Goal: Transaction & Acquisition: Purchase product/service

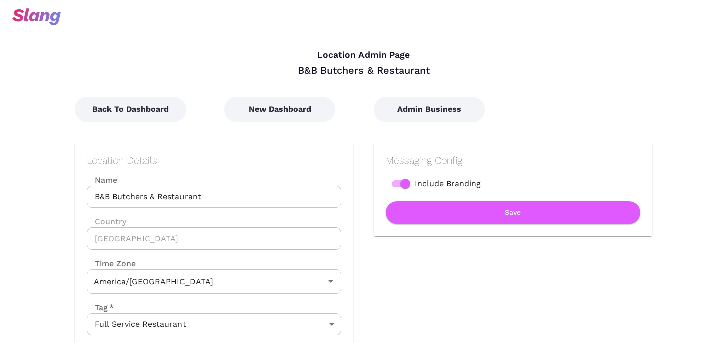
type input "Central Time"
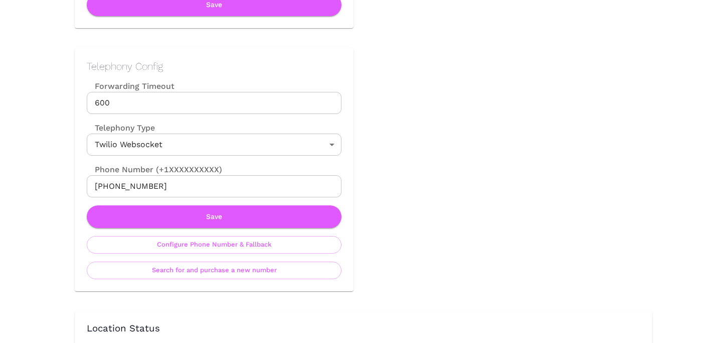
scroll to position [437, 0]
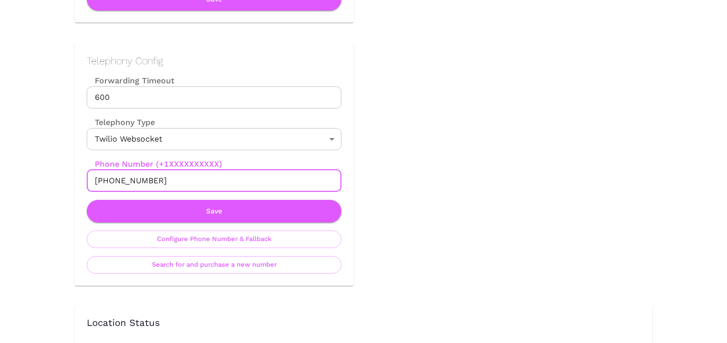
drag, startPoint x: 105, startPoint y: 181, endPoint x: 240, endPoint y: 181, distance: 134.4
click at [240, 181] on input "[PHONE_NUMBER]" at bounding box center [214, 181] width 255 height 22
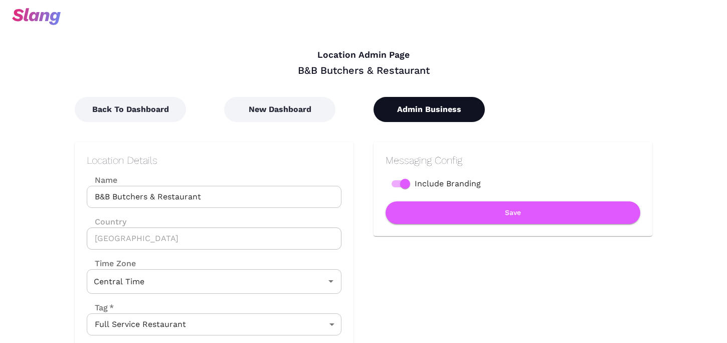
click at [434, 100] on button "Admin Business" at bounding box center [429, 109] width 111 height 25
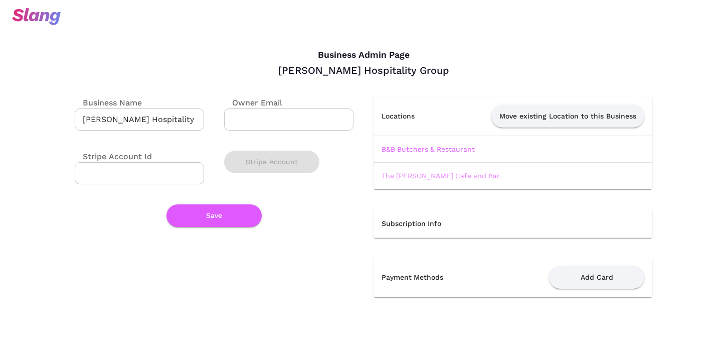
click at [419, 175] on link "The [PERSON_NAME] Cafe and Bar" at bounding box center [441, 176] width 118 height 8
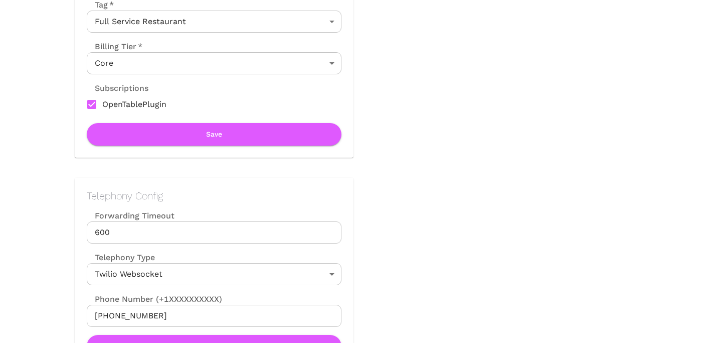
scroll to position [335, 0]
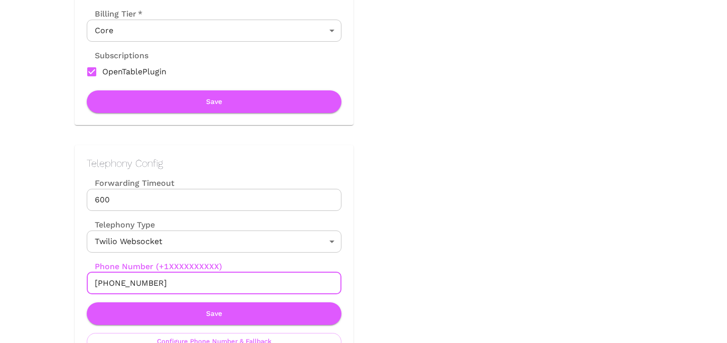
drag, startPoint x: 104, startPoint y: 282, endPoint x: 170, endPoint y: 282, distance: 65.7
click at [170, 282] on input "[PHONE_NUMBER]" at bounding box center [214, 283] width 255 height 22
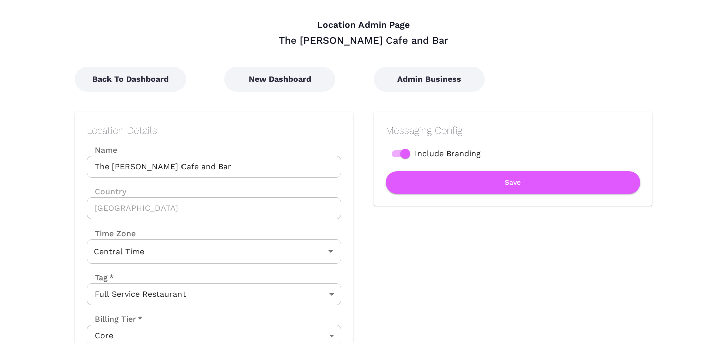
scroll to position [34, 0]
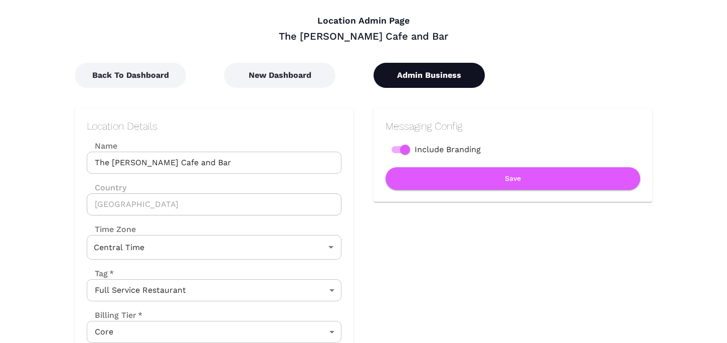
click at [385, 70] on button "Admin Business" at bounding box center [429, 75] width 111 height 25
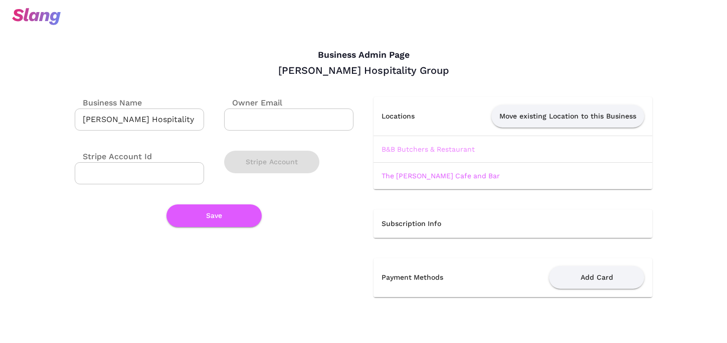
click at [421, 145] on link "B&B Butchers & Restaurant" at bounding box center [428, 149] width 93 height 8
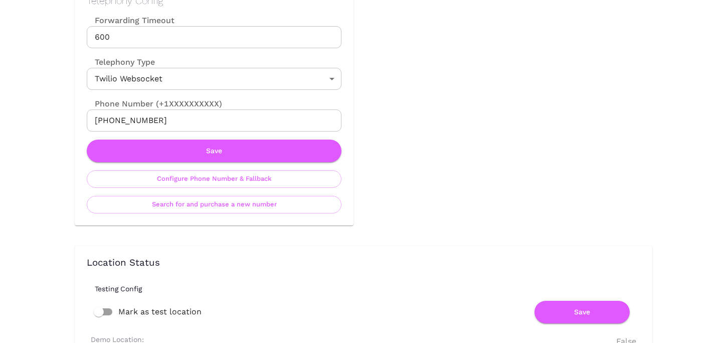
scroll to position [496, 0]
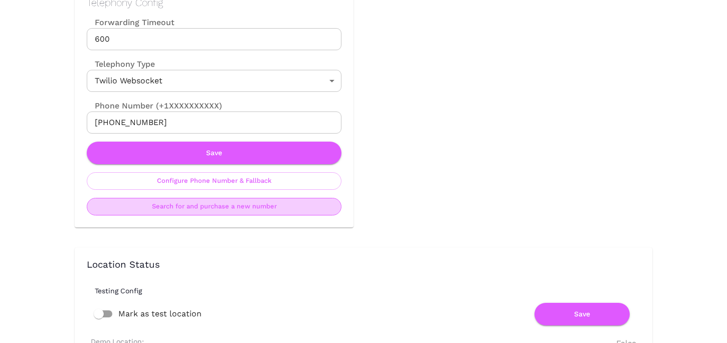
click at [231, 203] on button "Search for and purchase a new number" at bounding box center [214, 207] width 255 height 18
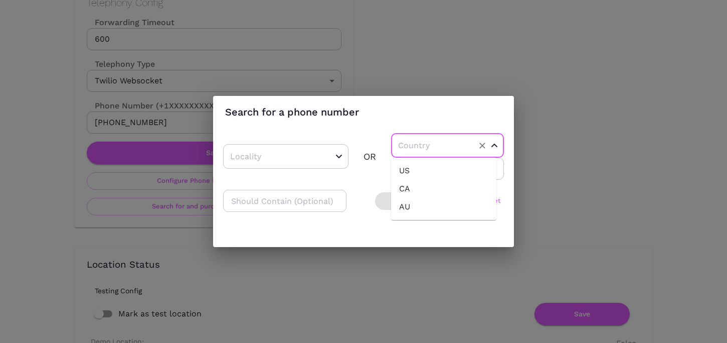
click at [416, 146] on input "text" at bounding box center [432, 145] width 73 height 16
click at [416, 159] on ul "US CA AU" at bounding box center [443, 188] width 105 height 62
click at [416, 168] on li "US" at bounding box center [443, 171] width 105 height 18
type input "US"
click at [416, 168] on input "number" at bounding box center [447, 168] width 113 height 22
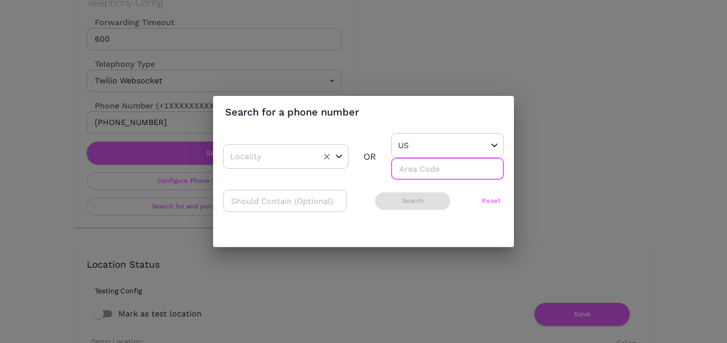
click at [283, 165] on div "​" at bounding box center [285, 156] width 125 height 25
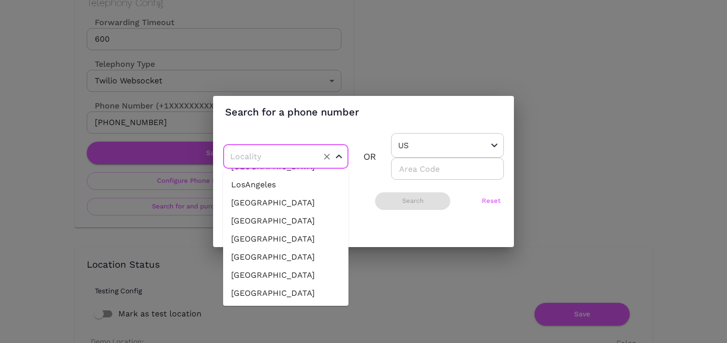
scroll to position [0, 0]
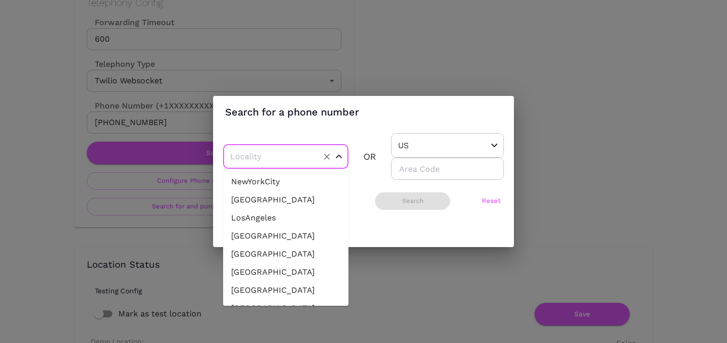
click at [426, 170] on input "number" at bounding box center [447, 168] width 113 height 22
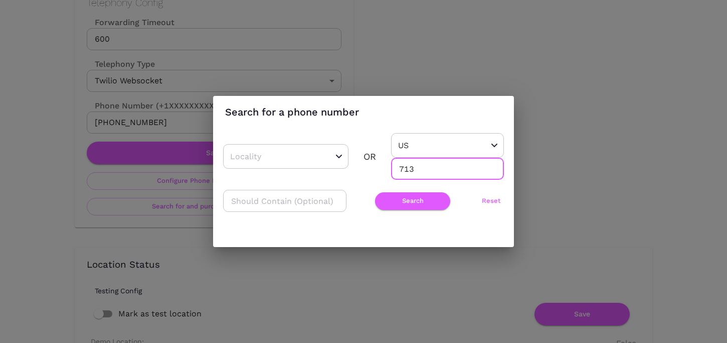
click at [425, 218] on div "​ OR US ​ 713 ​ ​ Search Reset" at bounding box center [363, 177] width 281 height 89
click at [425, 201] on button "Search" at bounding box center [412, 201] width 75 height 18
click at [407, 170] on input "713" at bounding box center [447, 168] width 113 height 22
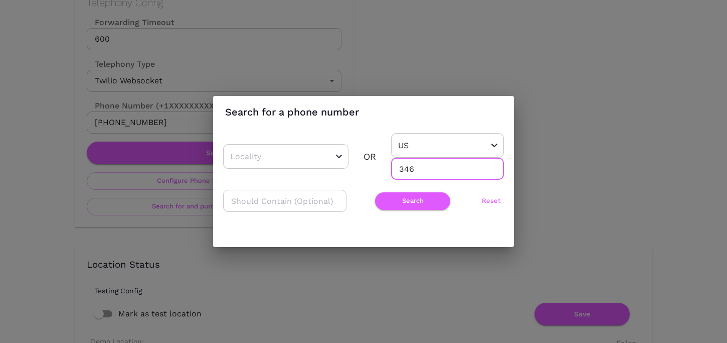
type input "346"
click at [407, 200] on button "Search" at bounding box center [412, 201] width 75 height 18
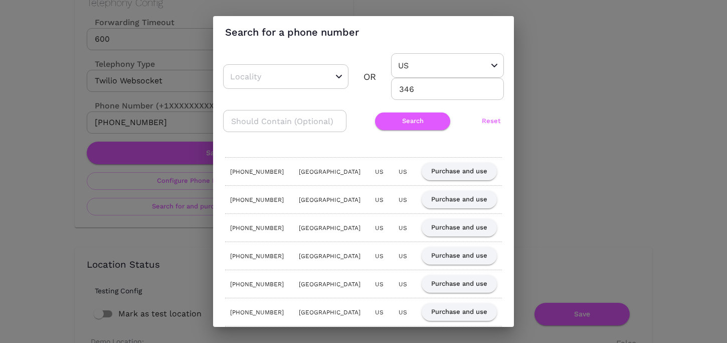
click at [547, 168] on div "Search for a phone number ​ OR US ​ 346 ​ ​ Search Reset [PHONE_NUMBER] [GEOGRA…" at bounding box center [363, 171] width 727 height 343
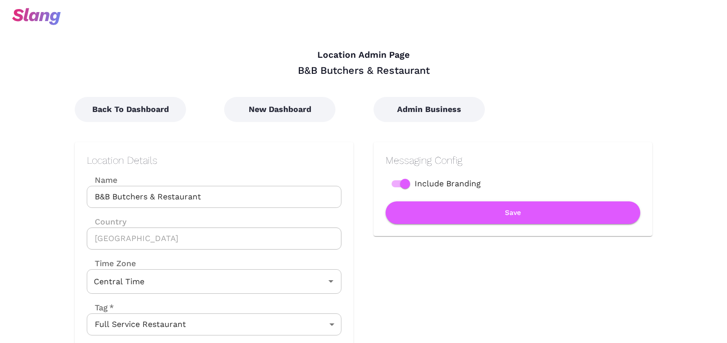
click at [452, 124] on div "Messaging Config Include Branding Save" at bounding box center [503, 291] width 299 height 338
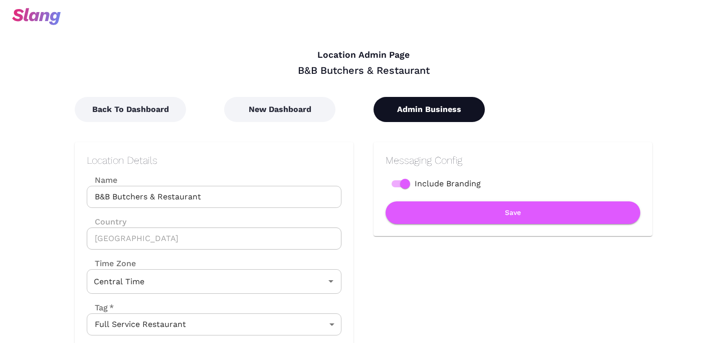
click at [449, 108] on button "Admin Business" at bounding box center [429, 109] width 111 height 25
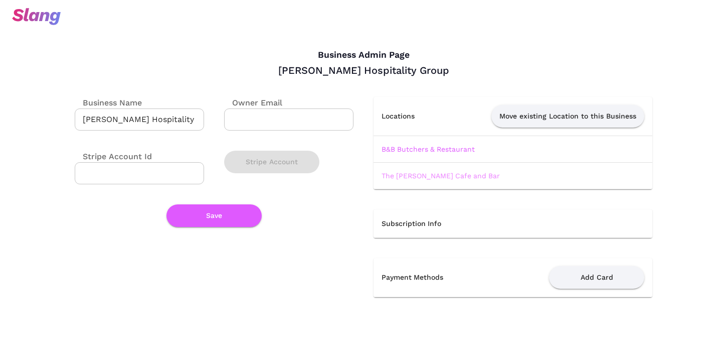
click at [405, 178] on link "The [PERSON_NAME] Cafe and Bar" at bounding box center [441, 176] width 118 height 8
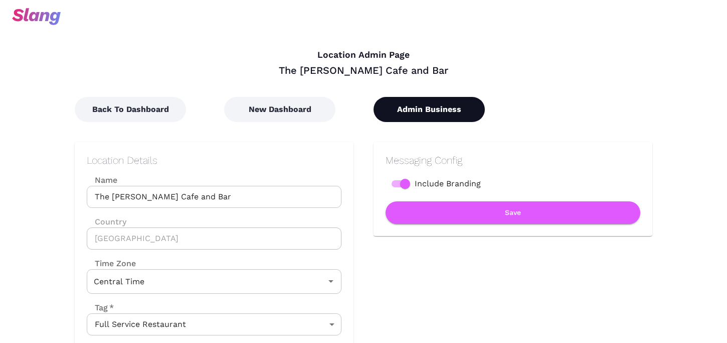
click at [422, 98] on button "Admin Business" at bounding box center [429, 109] width 111 height 25
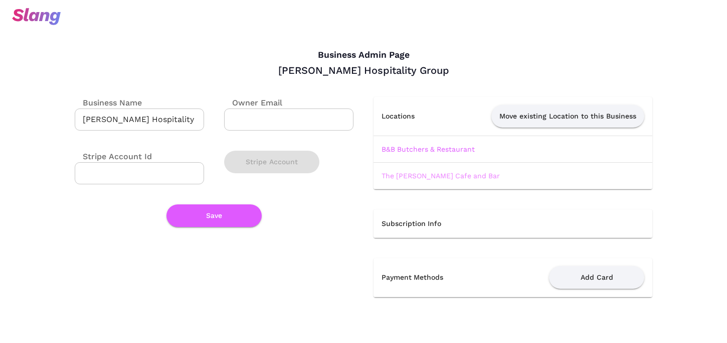
click at [414, 176] on link "The [PERSON_NAME] Cafe and Bar" at bounding box center [441, 176] width 118 height 8
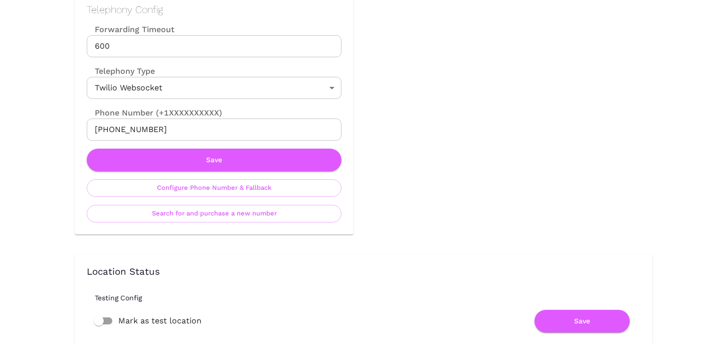
scroll to position [487, 0]
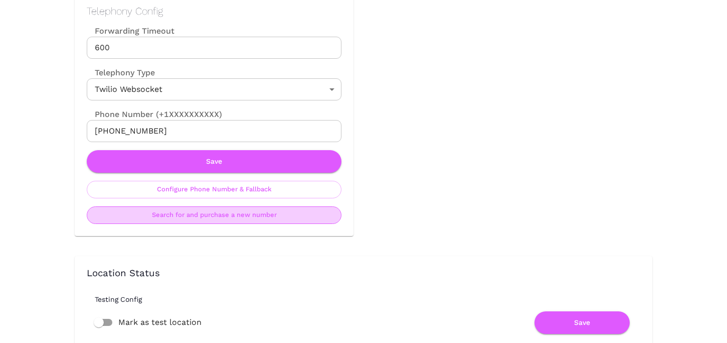
click at [250, 217] on button "Search for and purchase a new number" at bounding box center [214, 215] width 255 height 18
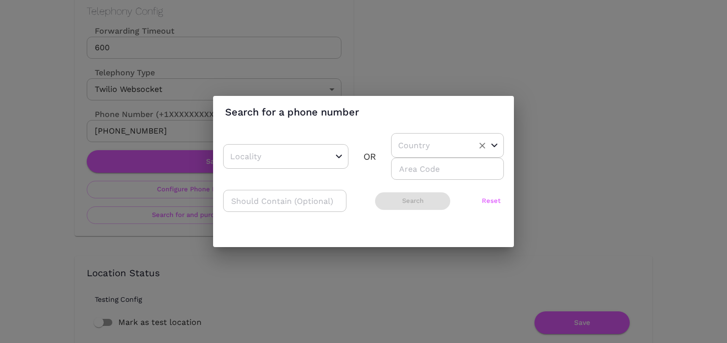
click at [422, 135] on div "​" at bounding box center [447, 145] width 113 height 25
click at [420, 165] on li "US" at bounding box center [443, 171] width 105 height 18
type input "US"
click at [420, 171] on input "number" at bounding box center [447, 168] width 113 height 22
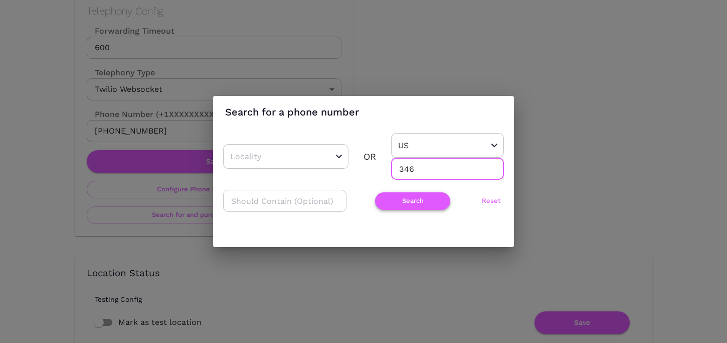
type input "346"
click at [415, 206] on button "Search" at bounding box center [412, 201] width 75 height 18
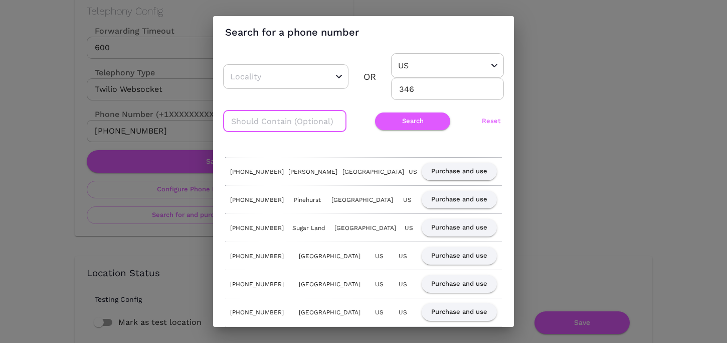
click at [273, 121] on input "text" at bounding box center [284, 121] width 123 height 22
type input "249"
click at [378, 126] on button "Search" at bounding box center [412, 121] width 75 height 18
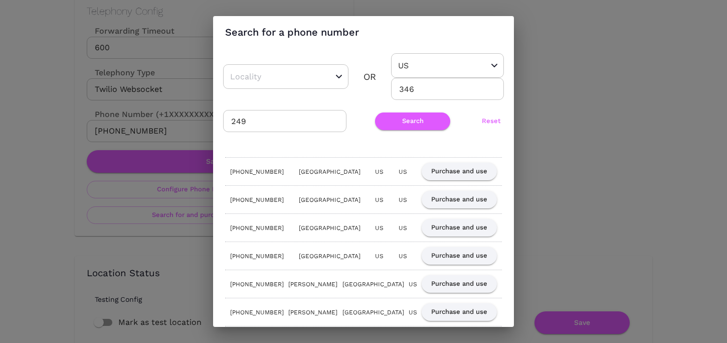
click at [245, 121] on input "249" at bounding box center [284, 121] width 123 height 22
click at [399, 124] on button "Search" at bounding box center [412, 121] width 75 height 18
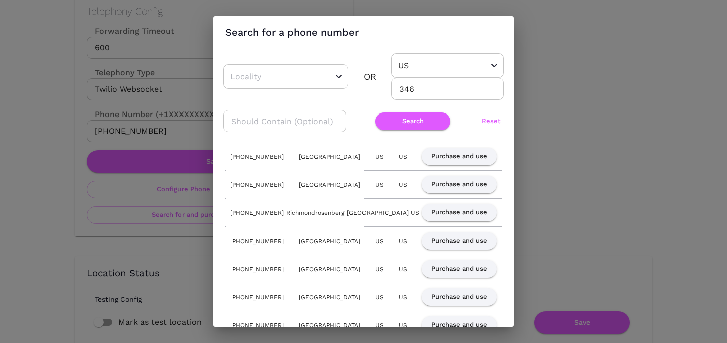
scroll to position [0, 0]
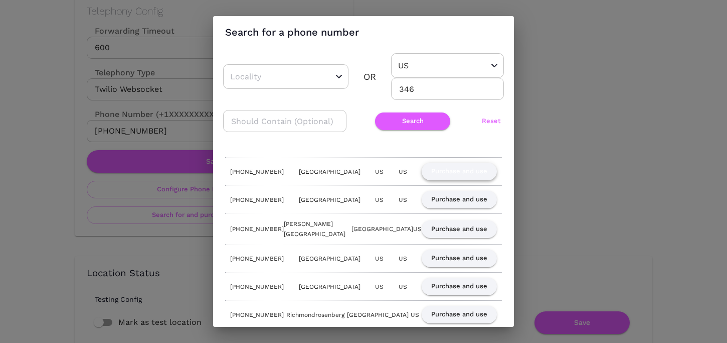
click at [462, 174] on button "Purchase and use" at bounding box center [459, 172] width 75 height 18
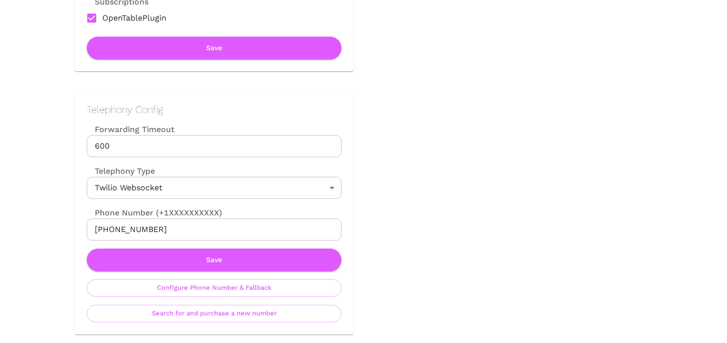
scroll to position [403, 0]
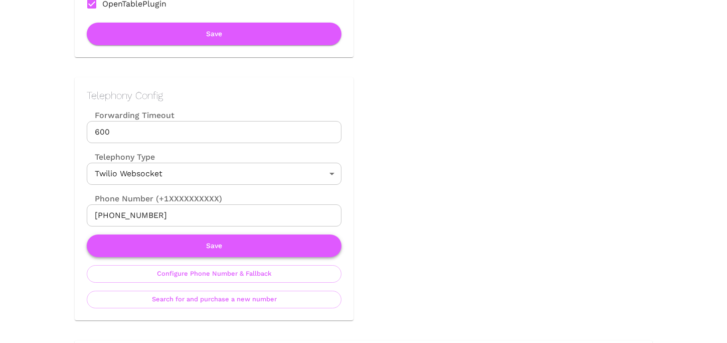
click at [214, 244] on button "Save" at bounding box center [214, 245] width 255 height 23
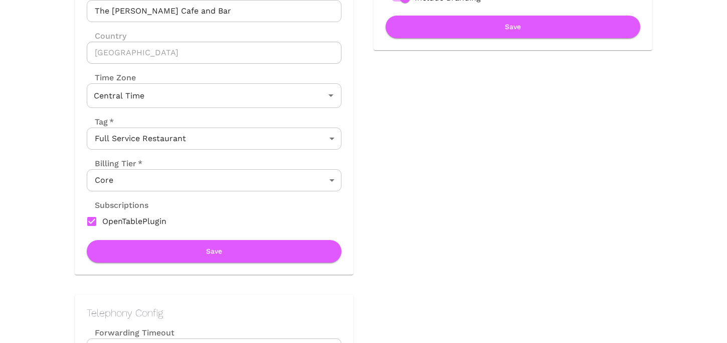
scroll to position [223, 0]
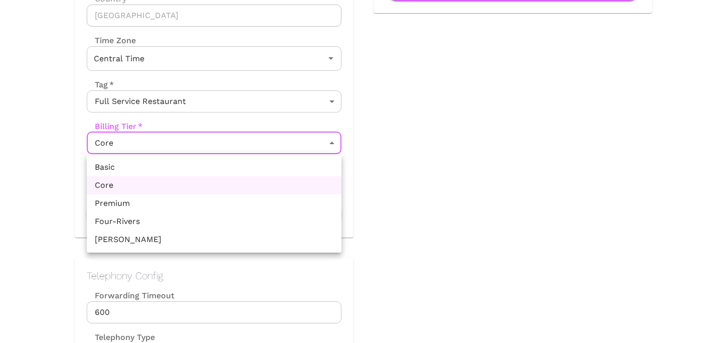
click at [248, 200] on li "Premium" at bounding box center [214, 203] width 255 height 18
type input "Premium"
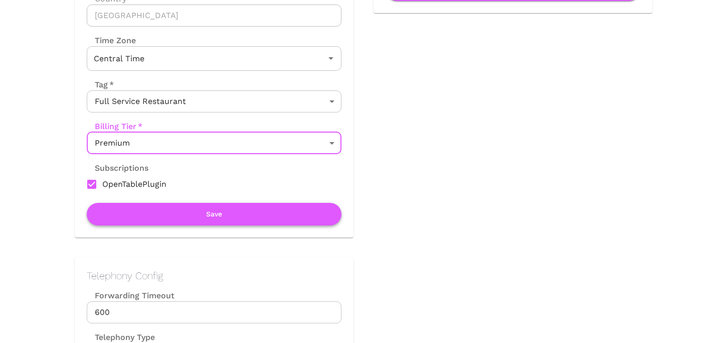
click at [248, 210] on button "Save" at bounding box center [214, 214] width 255 height 23
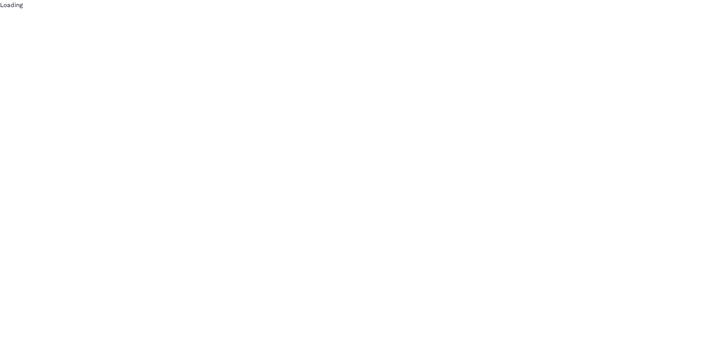
scroll to position [0, 0]
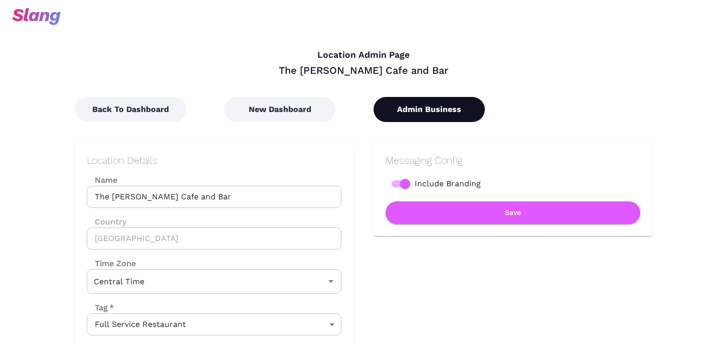
click at [444, 101] on button "Admin Business" at bounding box center [429, 109] width 111 height 25
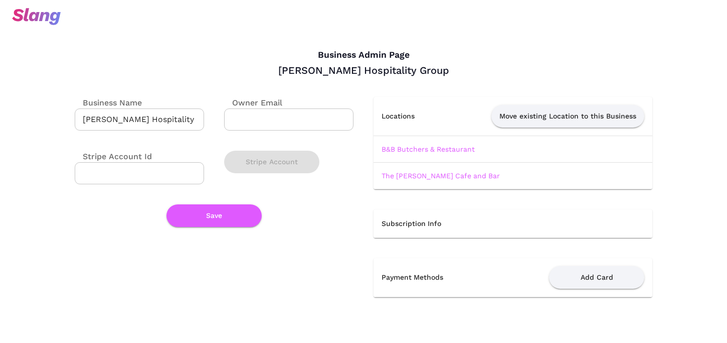
click at [411, 154] on td "B&B Butchers & Restaurant" at bounding box center [513, 148] width 279 height 27
click at [411, 151] on link "B&B Butchers & Restaurant" at bounding box center [428, 149] width 93 height 8
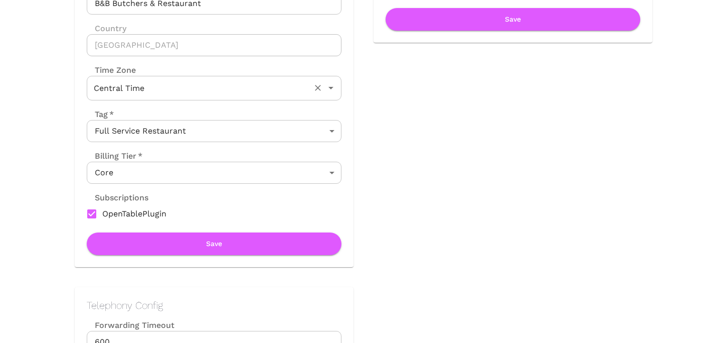
scroll to position [258, 0]
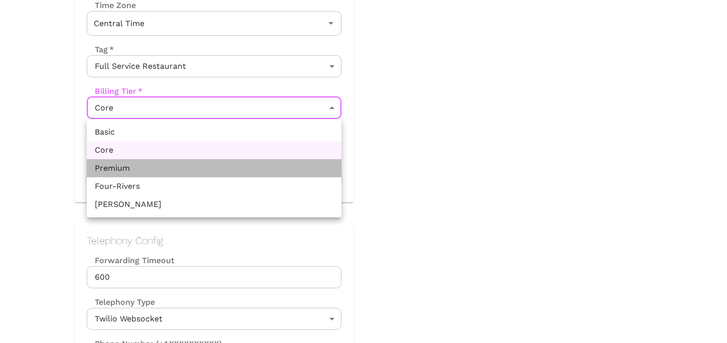
click at [233, 159] on li "Premium" at bounding box center [214, 168] width 255 height 18
type input "Premium"
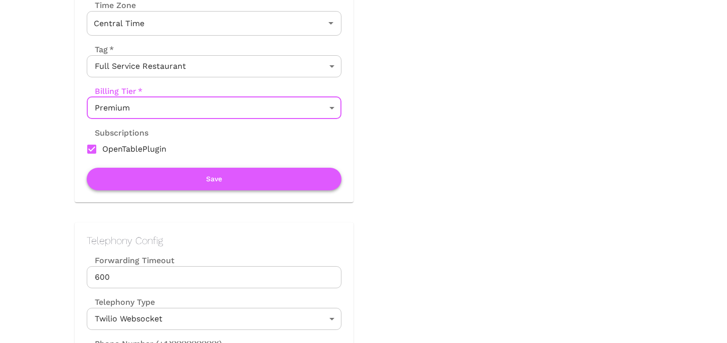
click at [233, 182] on button "Save" at bounding box center [214, 179] width 255 height 23
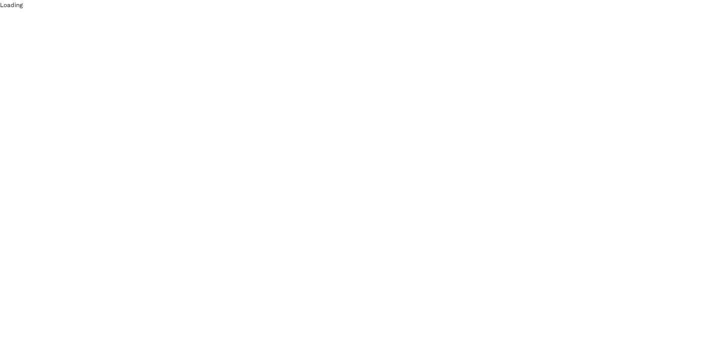
scroll to position [0, 0]
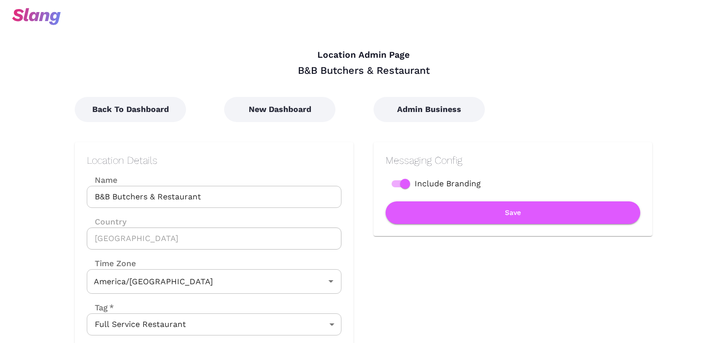
type input "Central Time"
